Goal: Transaction & Acquisition: Purchase product/service

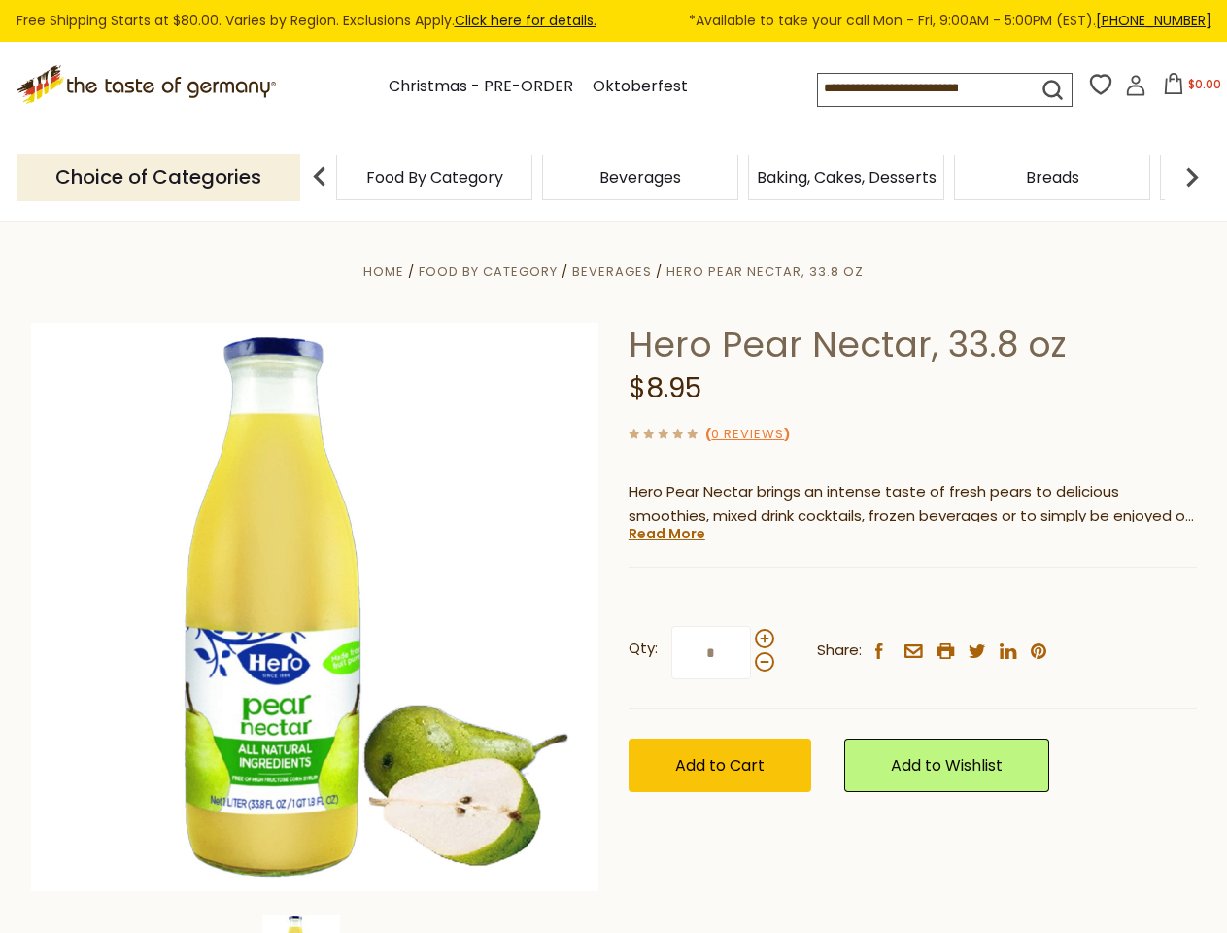
click at [613, 467] on div "Home Food By Category [GEOGRAPHIC_DATA] Hero Pear Nectar, 33.8 oz Hero Pear Nec…" at bounding box center [614, 633] width 1195 height 748
click at [915, 88] on input at bounding box center [910, 87] width 185 height 27
click at [1189, 89] on span "$0.00" at bounding box center [1205, 84] width 33 height 17
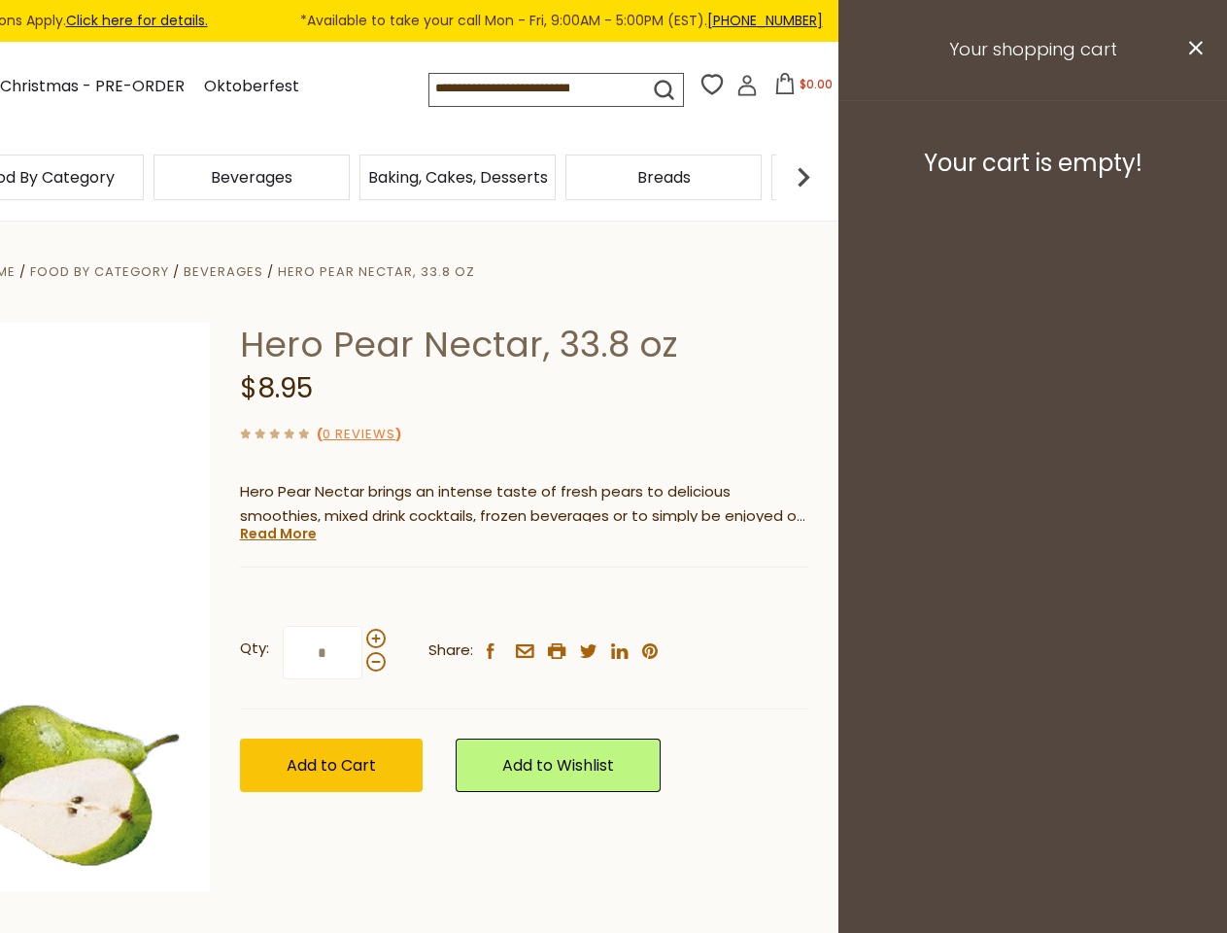
click at [355, 177] on div "Beverages" at bounding box center [252, 178] width 206 height 46
click at [1193, 177] on h3 "Your cart is empty!" at bounding box center [1033, 163] width 340 height 29
click at [613, 576] on div "Hero Pear Nectar, 33.8 oz $8.95 ( 0 Reviews ) Hero Pear Nectar brings an intens…" at bounding box center [524, 579] width 569 height 513
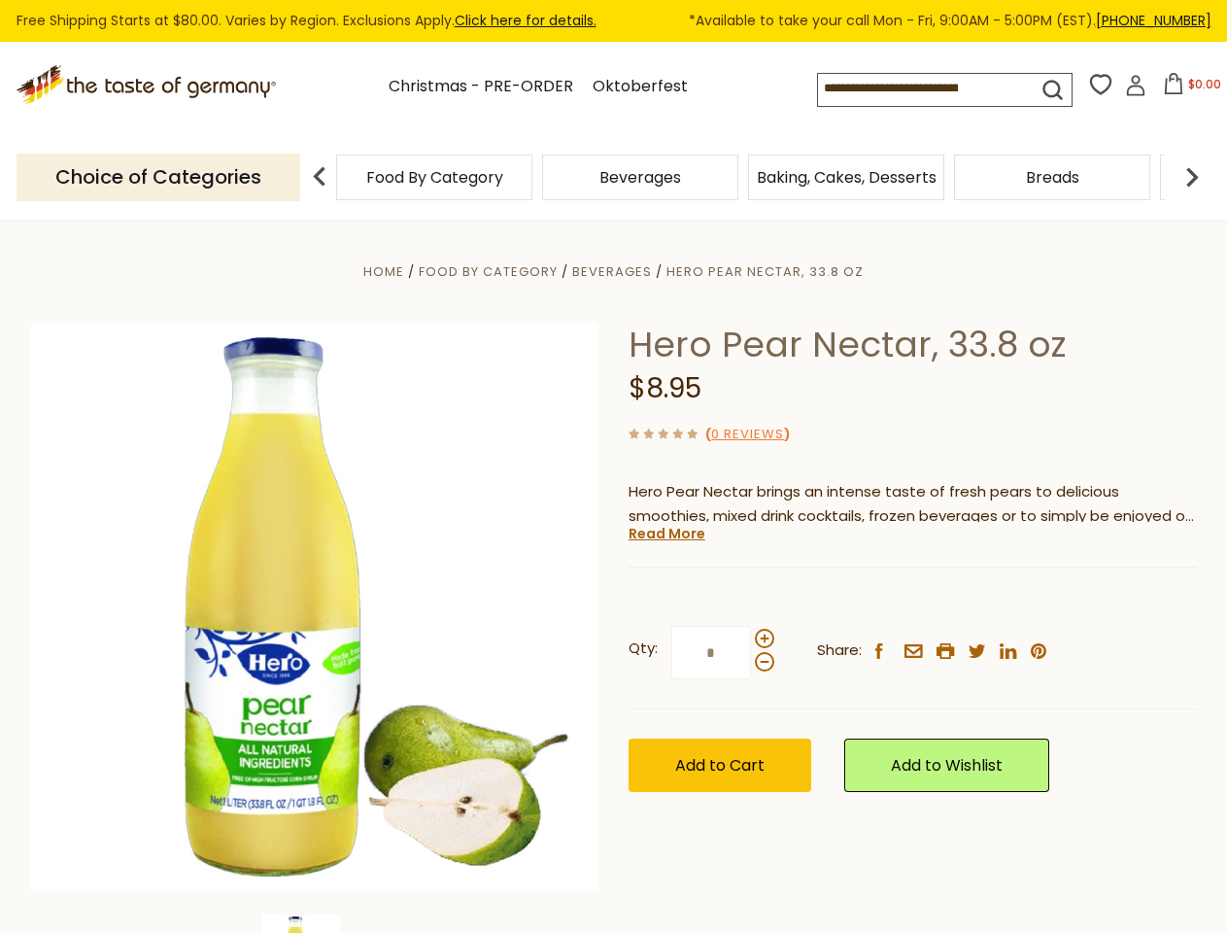
click at [315, 923] on div "Home Food By Category [GEOGRAPHIC_DATA] Hero Pear Nectar, 33.8 oz Hero Pear Nec…" at bounding box center [614, 633] width 1195 height 748
click at [666, 534] on div "Hero Pear Nectar, 33.8 oz $8.95 ( 0 Reviews ) Hero Pear Nectar brings an intens…" at bounding box center [913, 579] width 569 height 513
